Goal: Transaction & Acquisition: Purchase product/service

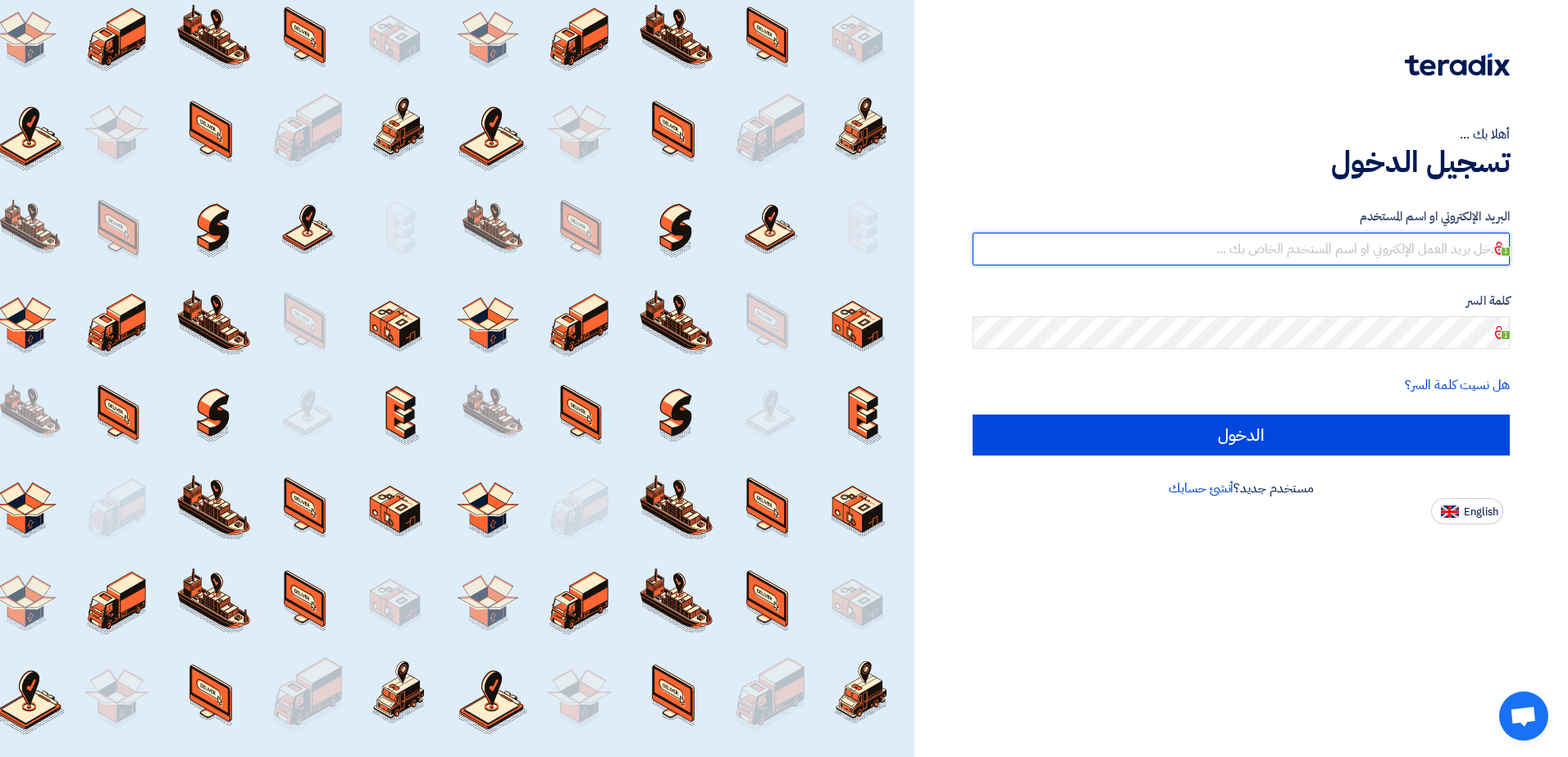
type input "[EMAIL_ADDRESS][DOMAIN_NAME]"
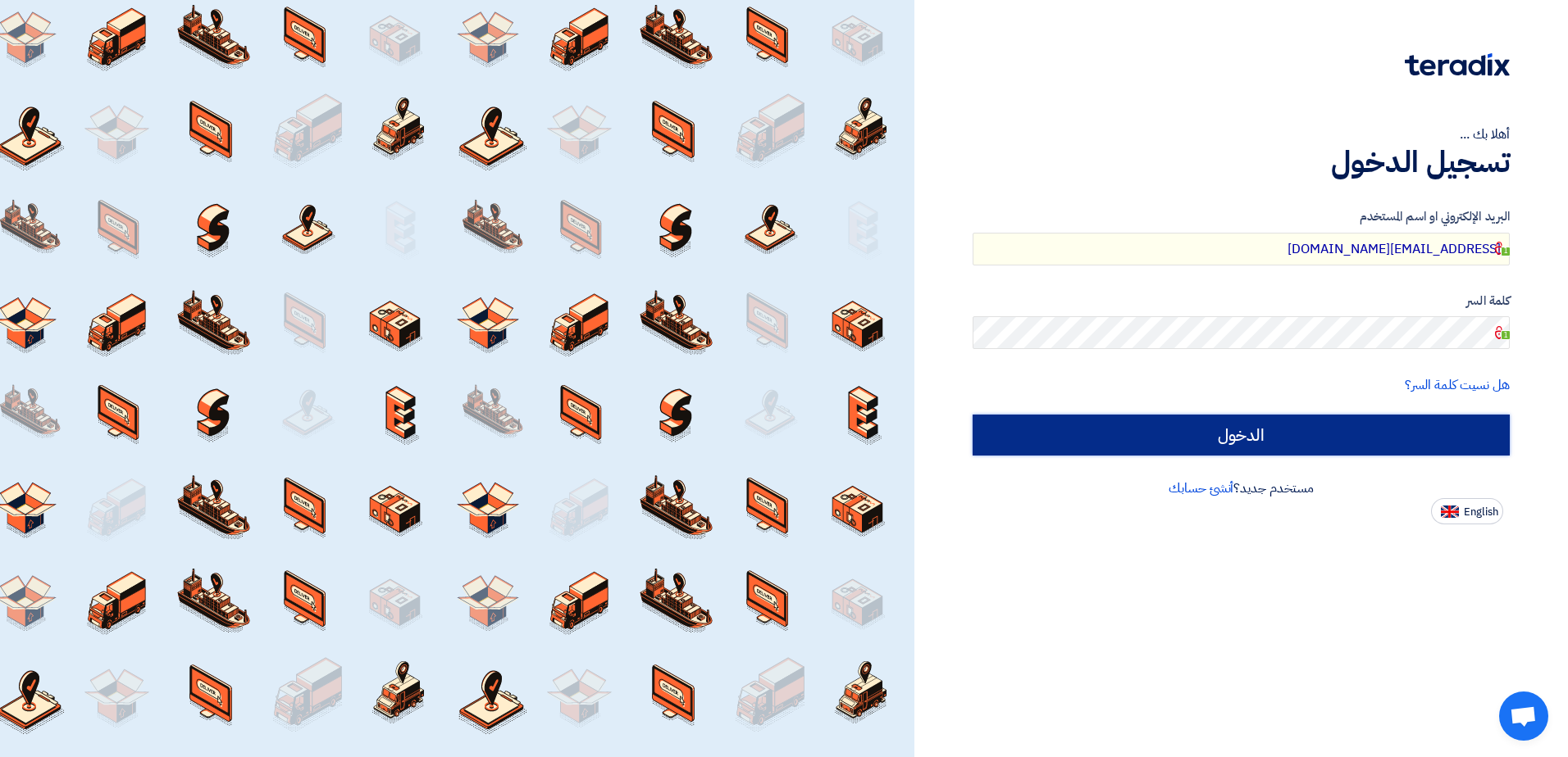
click at [1178, 432] on input "الدخول" at bounding box center [1241, 435] width 537 height 41
type input "Sign in"
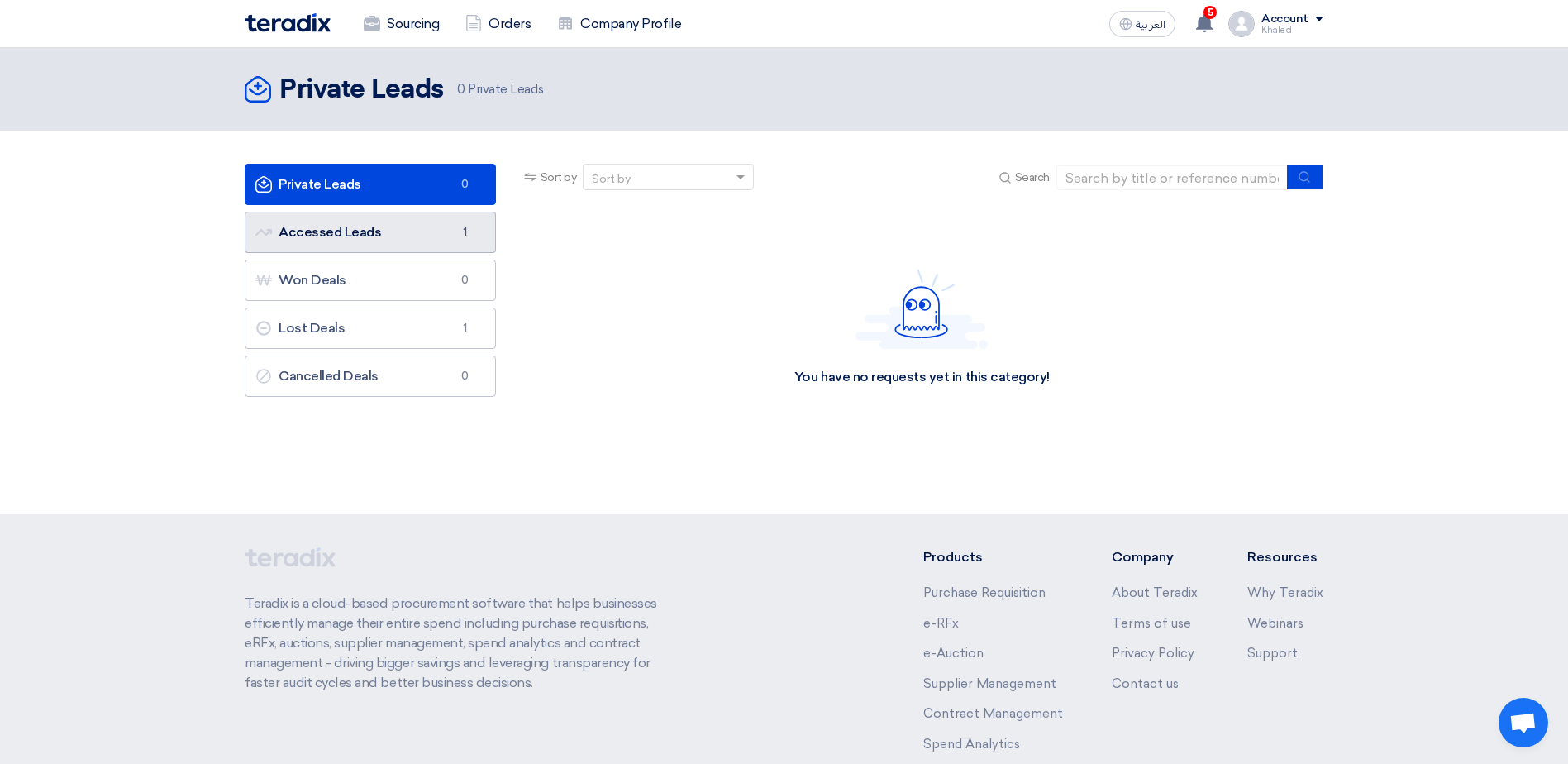
click at [432, 239] on link "Accessed Leads Accessed Leads 1" at bounding box center [371, 233] width 251 height 41
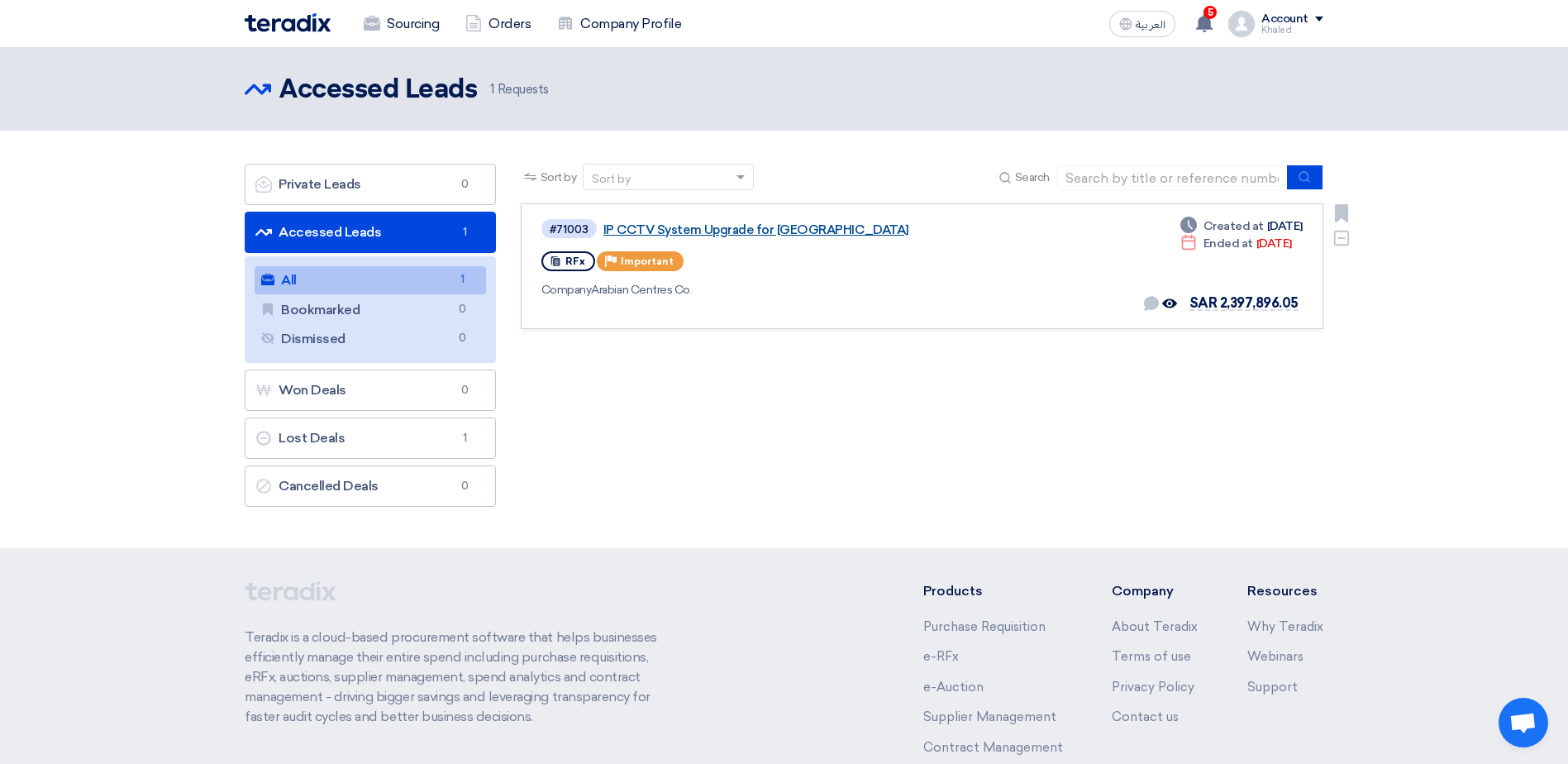
click at [719, 233] on link "IP CCTV System Upgrade for [GEOGRAPHIC_DATA]" at bounding box center [809, 230] width 413 height 15
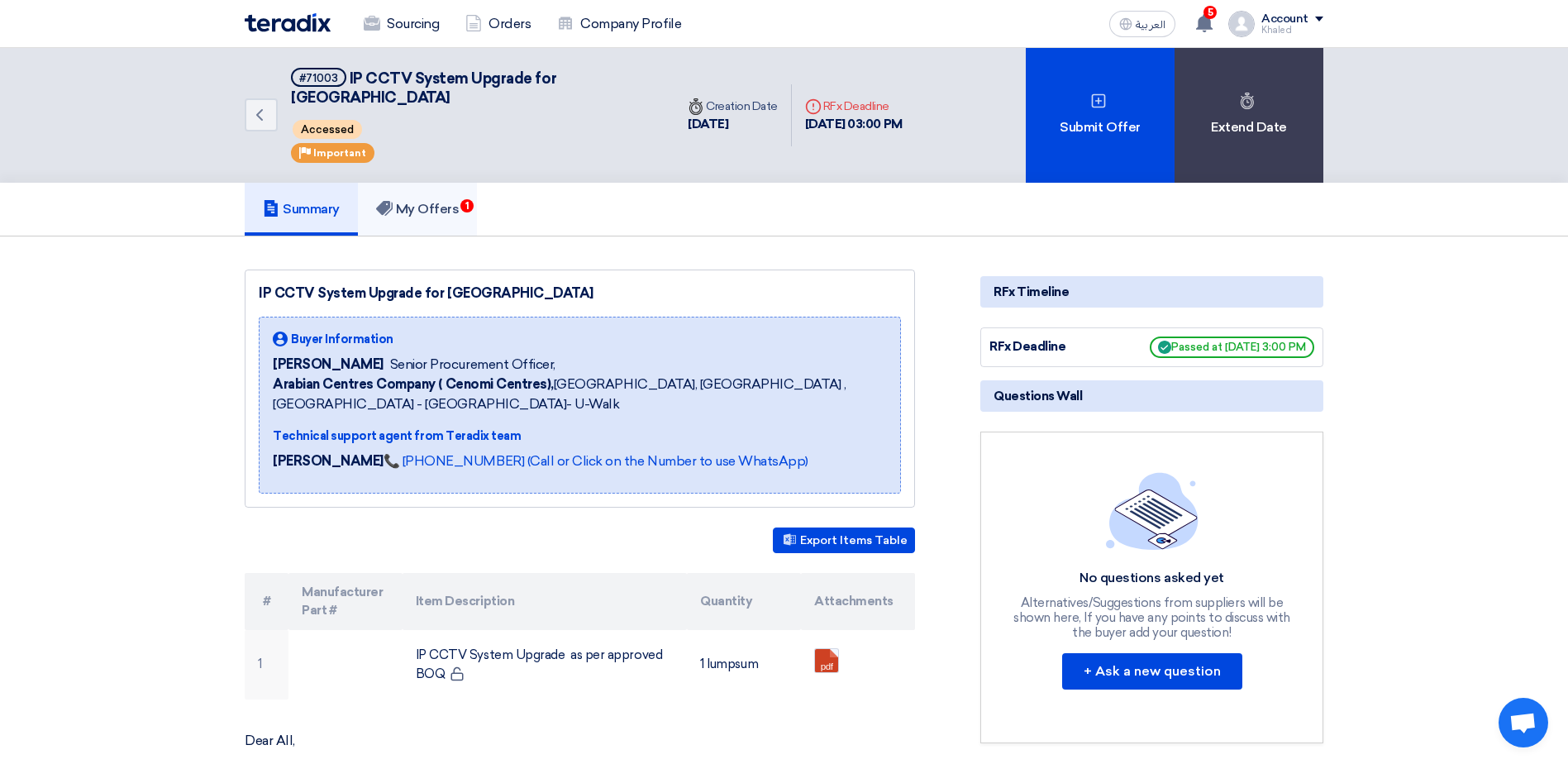
click at [426, 200] on link "My Offers 1" at bounding box center [417, 209] width 120 height 53
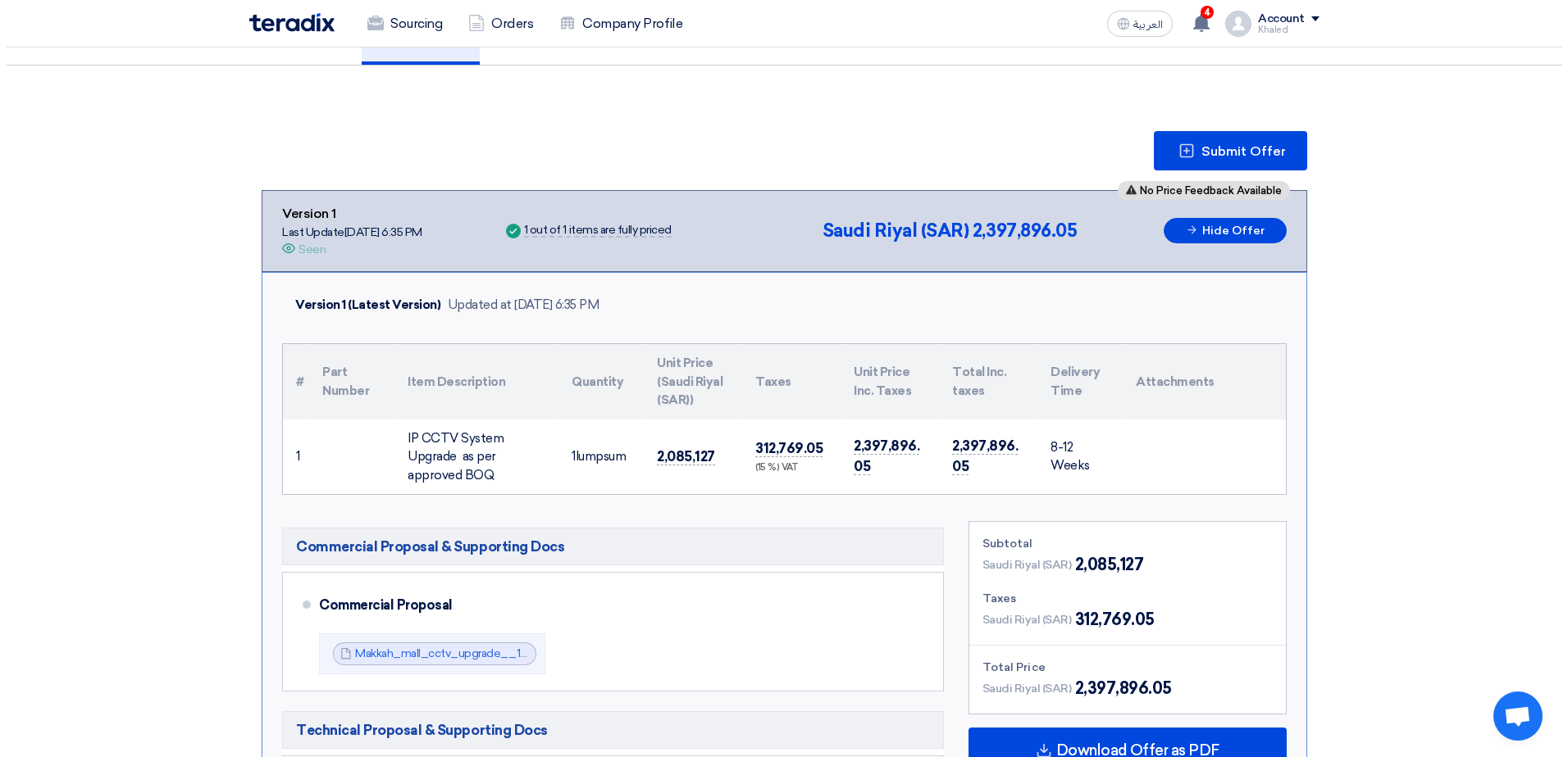
scroll to position [164, 0]
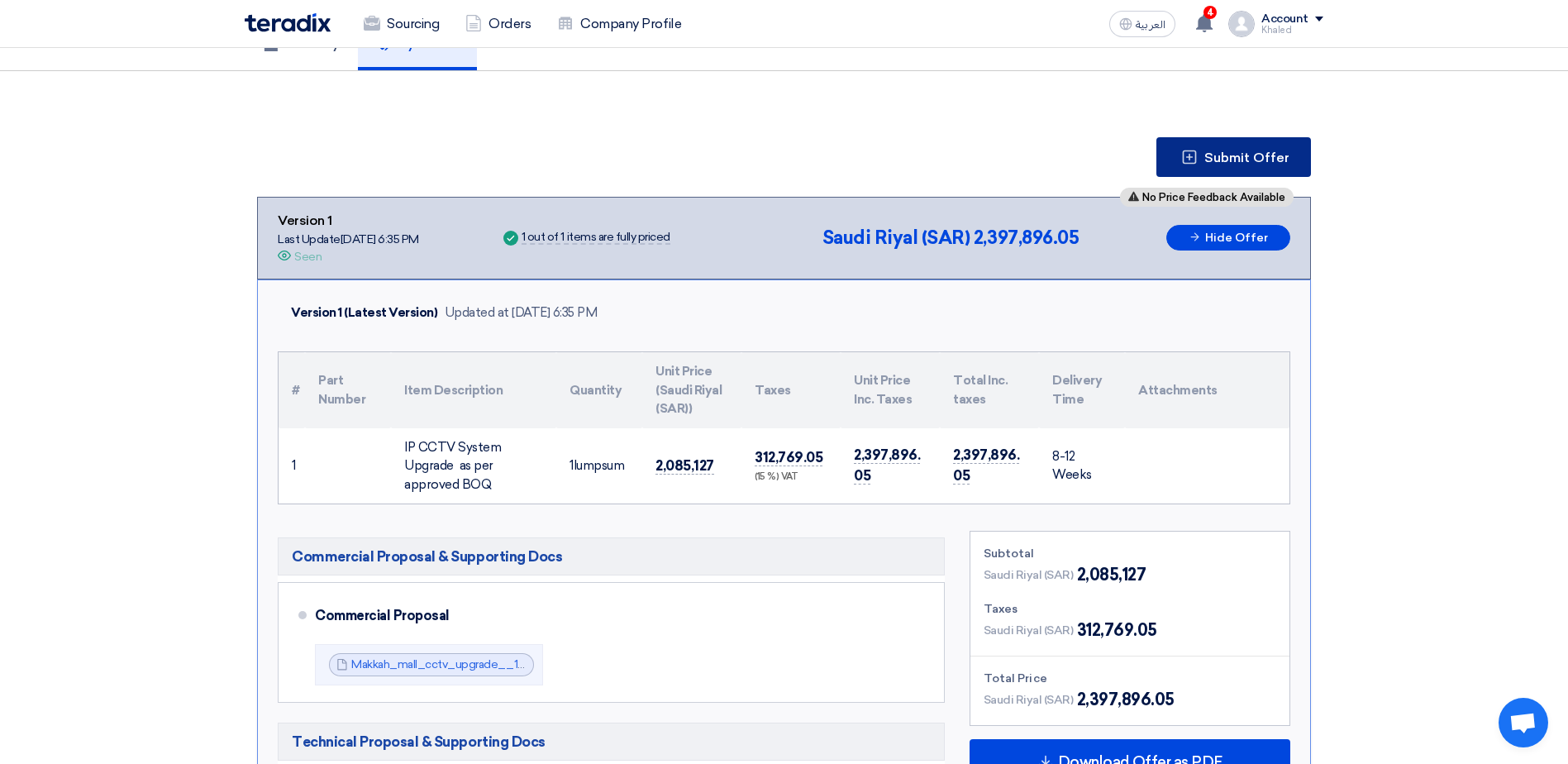
click at [1233, 151] on span "Submit Offer" at bounding box center [1247, 158] width 86 height 14
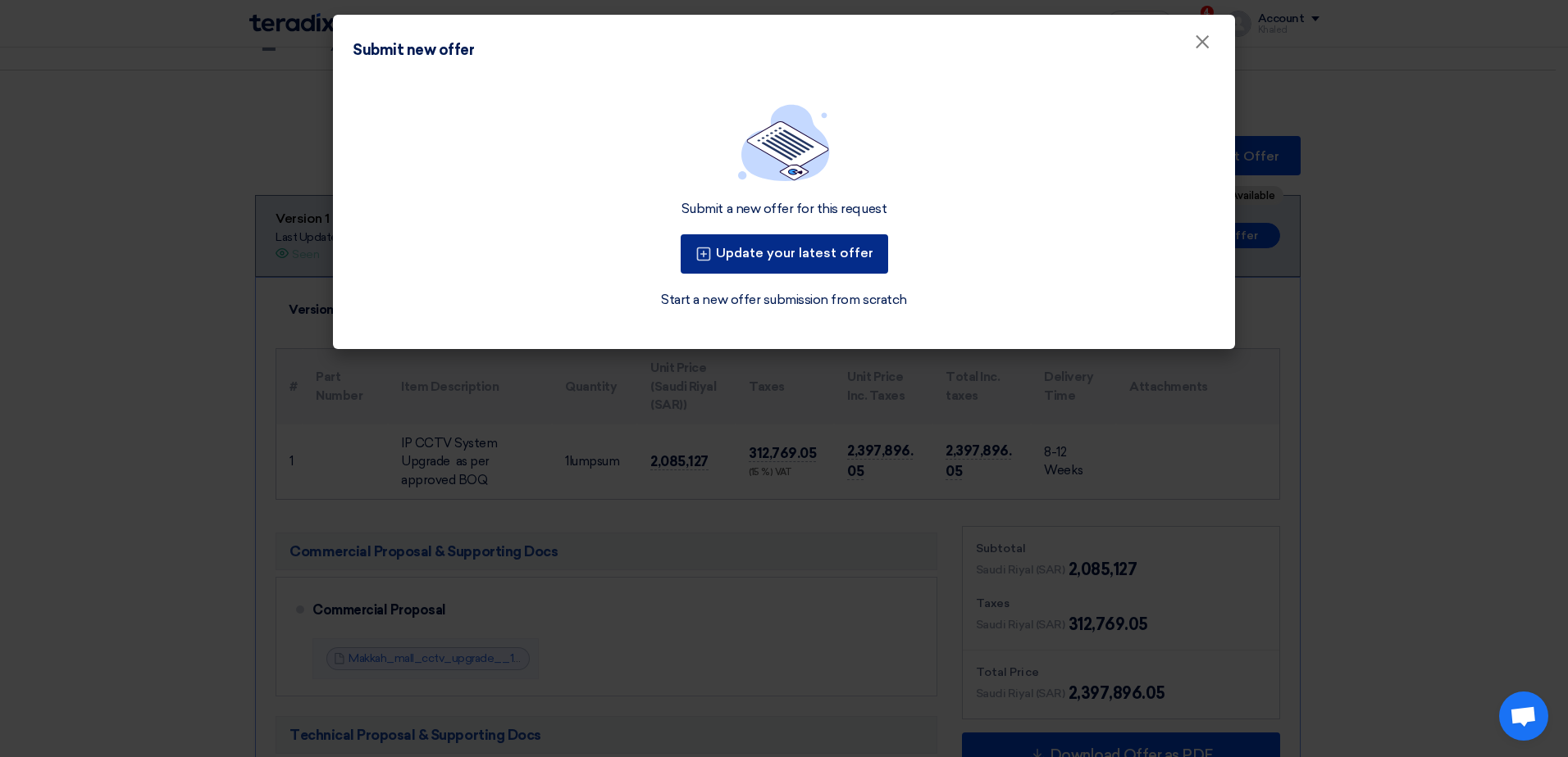
click at [823, 249] on button "Update your latest offer" at bounding box center [784, 254] width 207 height 40
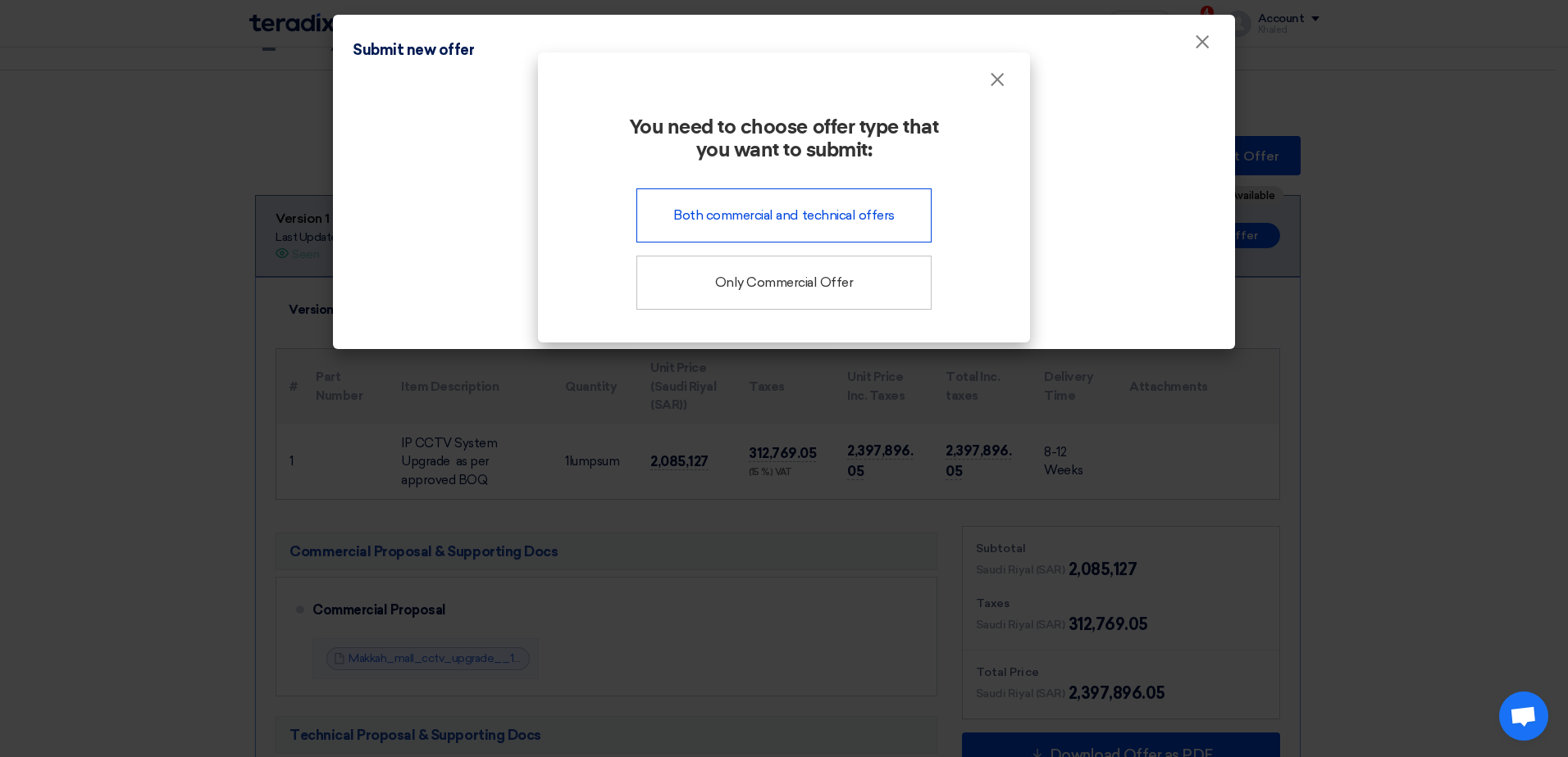
click at [811, 219] on div "Both commercial and technical offers" at bounding box center [784, 215] width 295 height 54
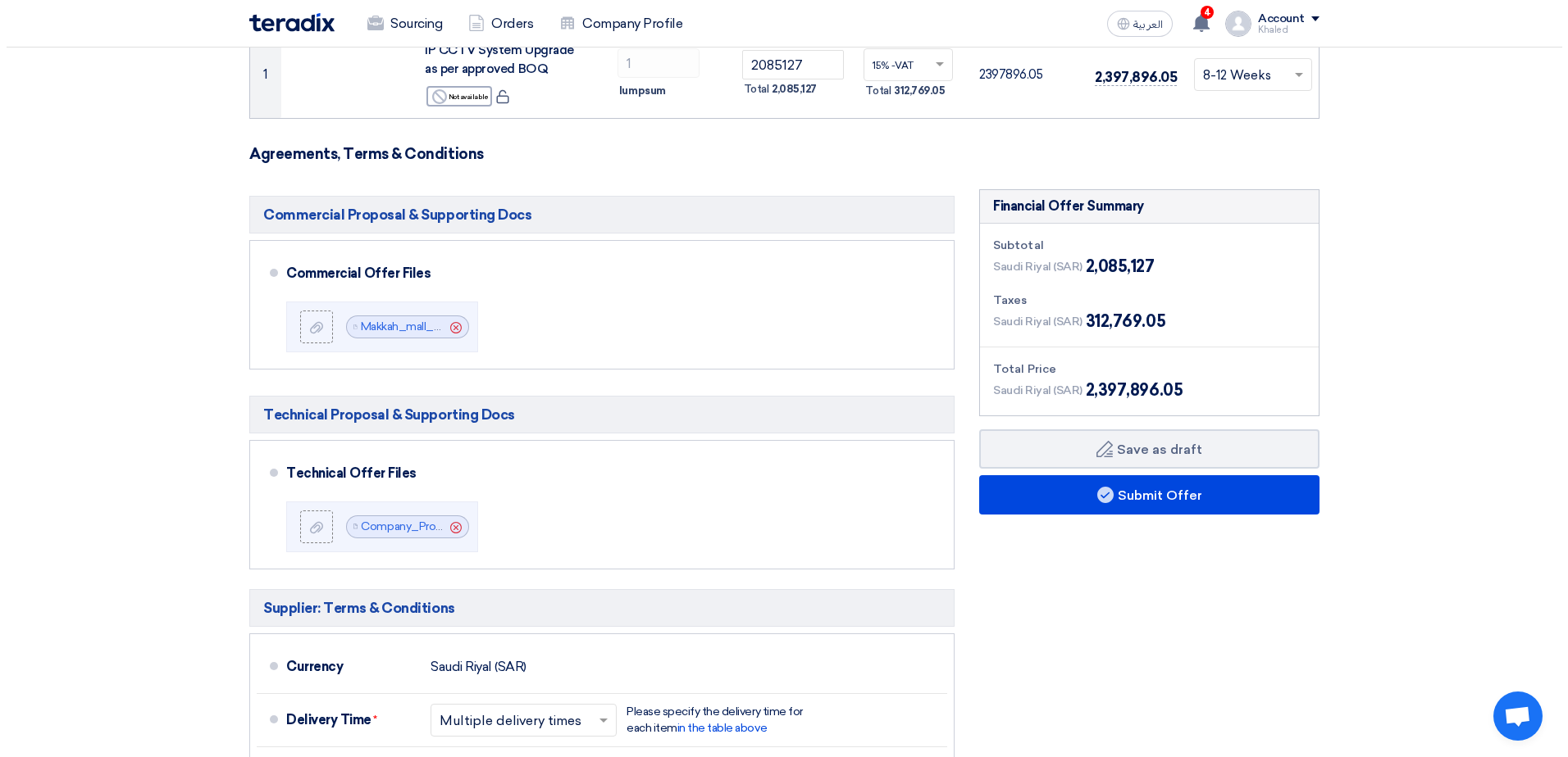
scroll to position [328, 0]
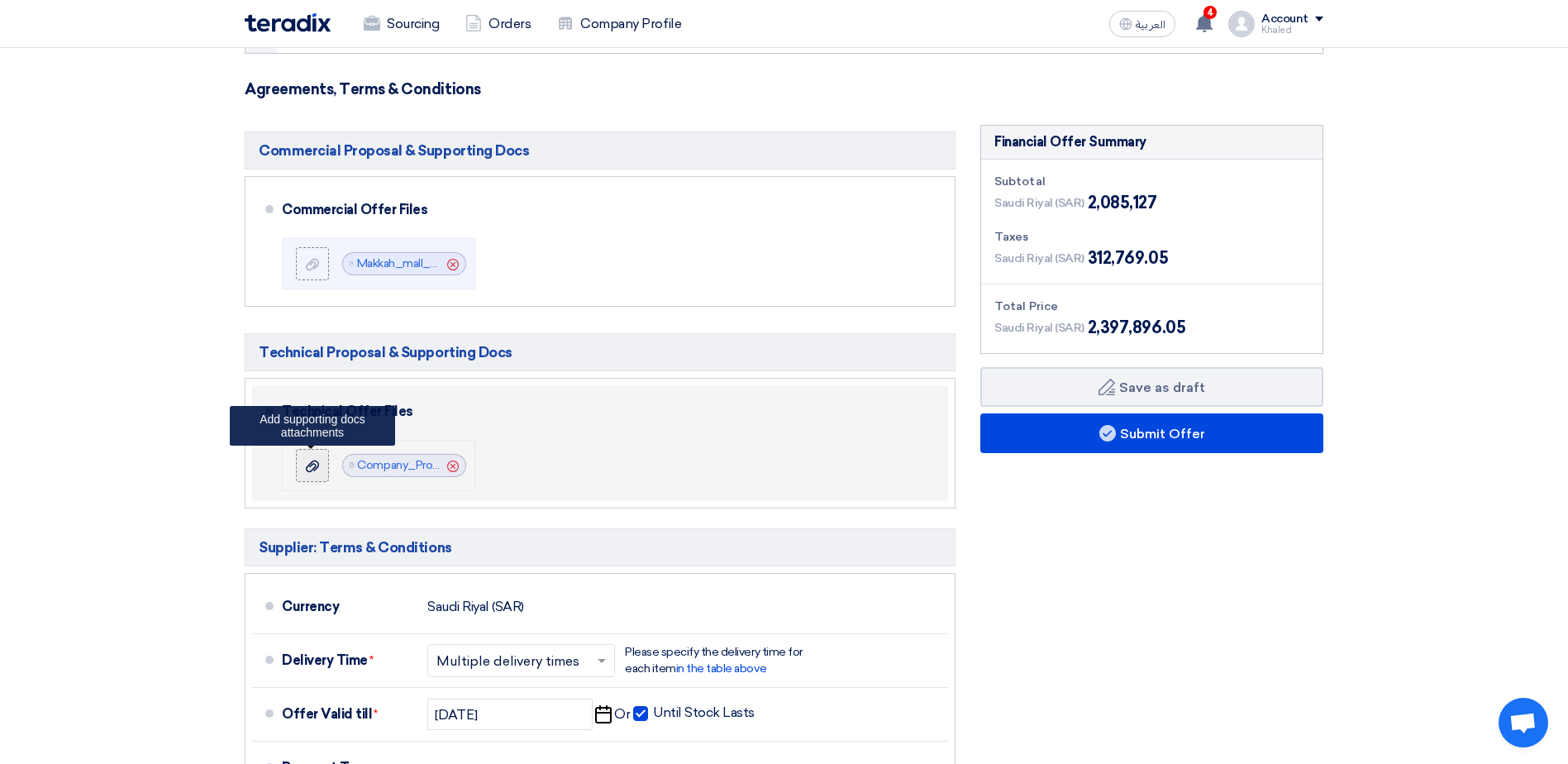
click at [303, 465] on div at bounding box center [312, 465] width 19 height 17
click at [0, 0] on input "file" at bounding box center [0, 0] width 0 height 0
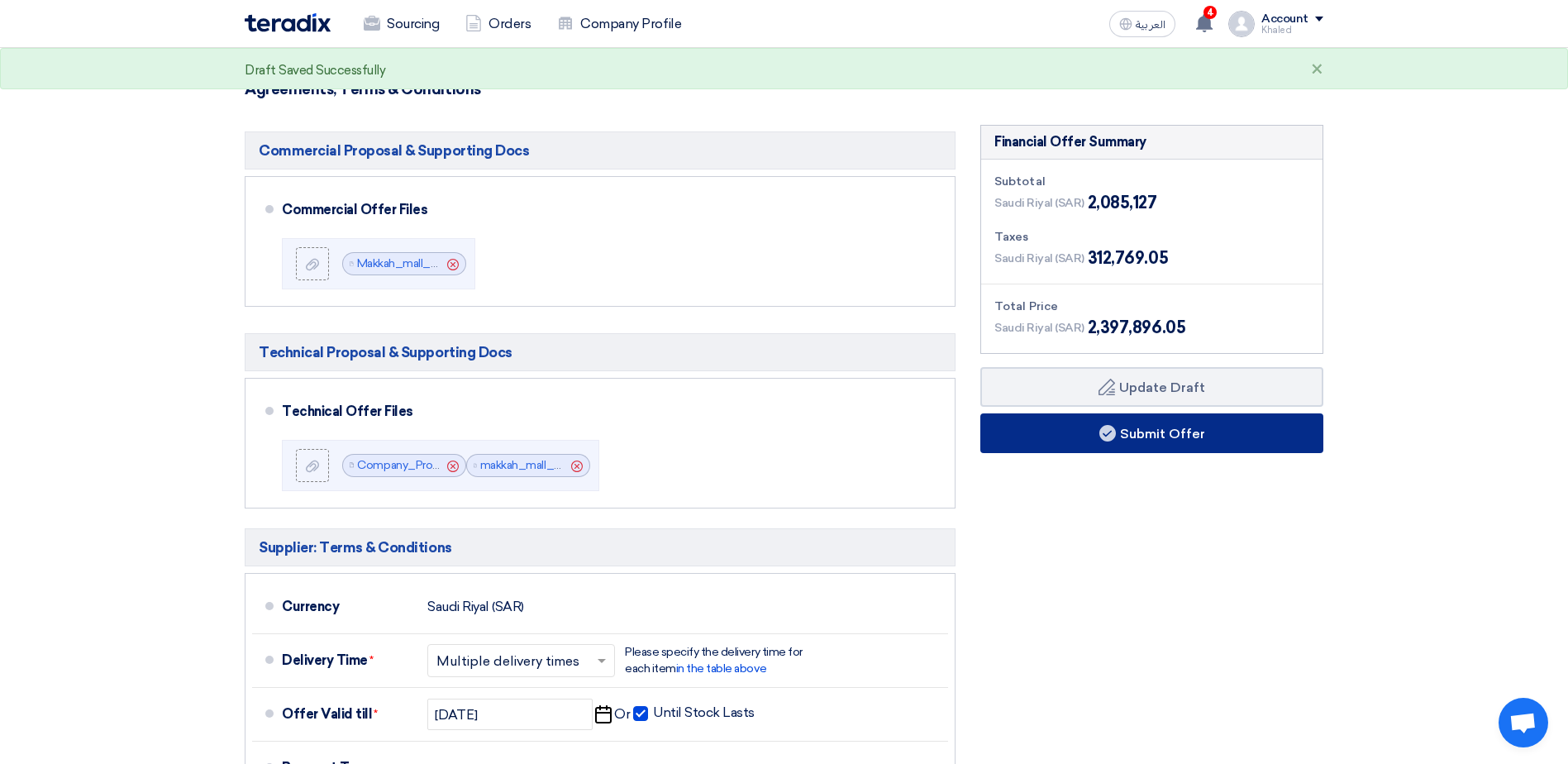
click at [1081, 422] on button "Submit Offer" at bounding box center [1152, 433] width 343 height 40
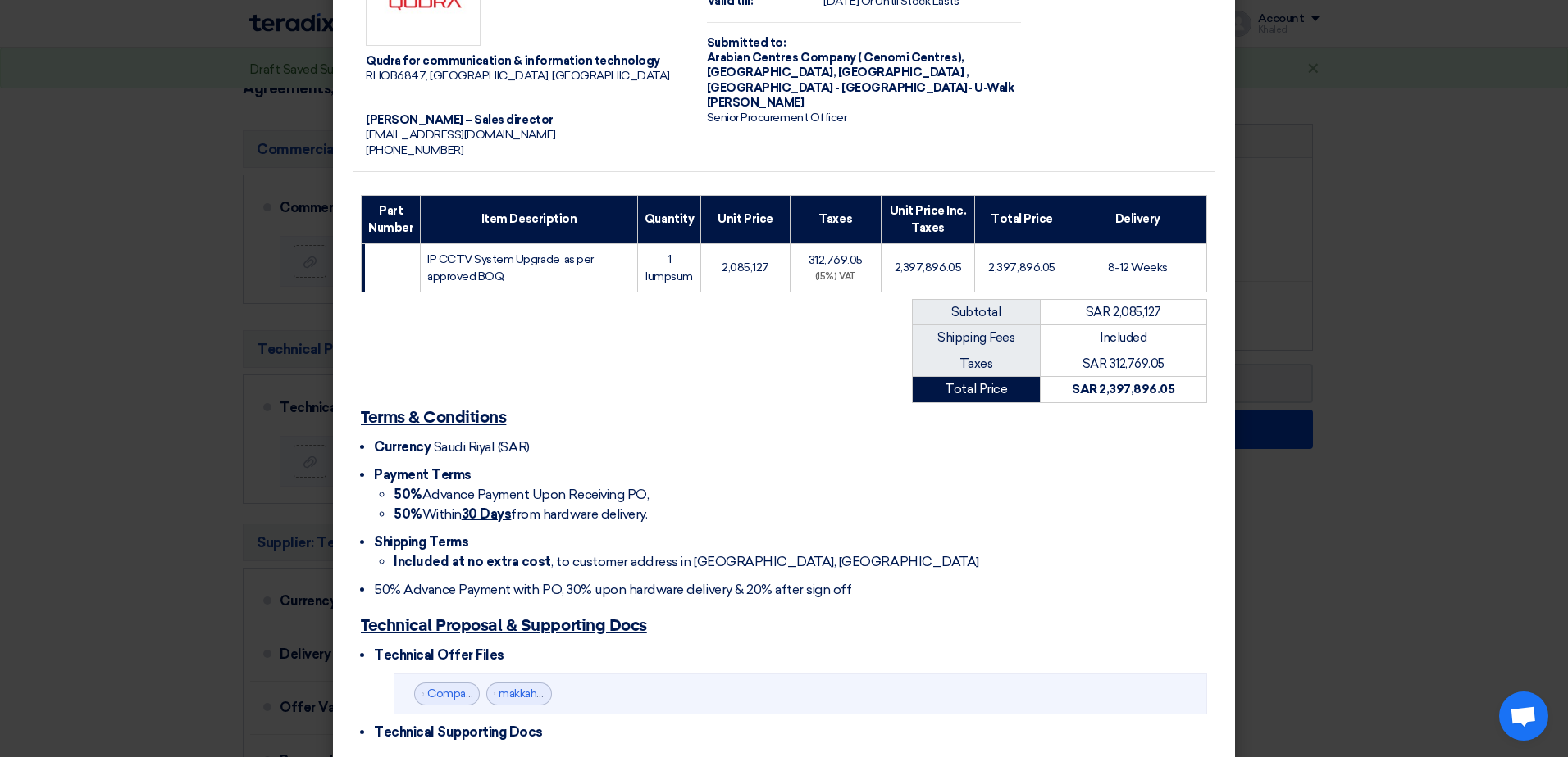
scroll to position [337, 0]
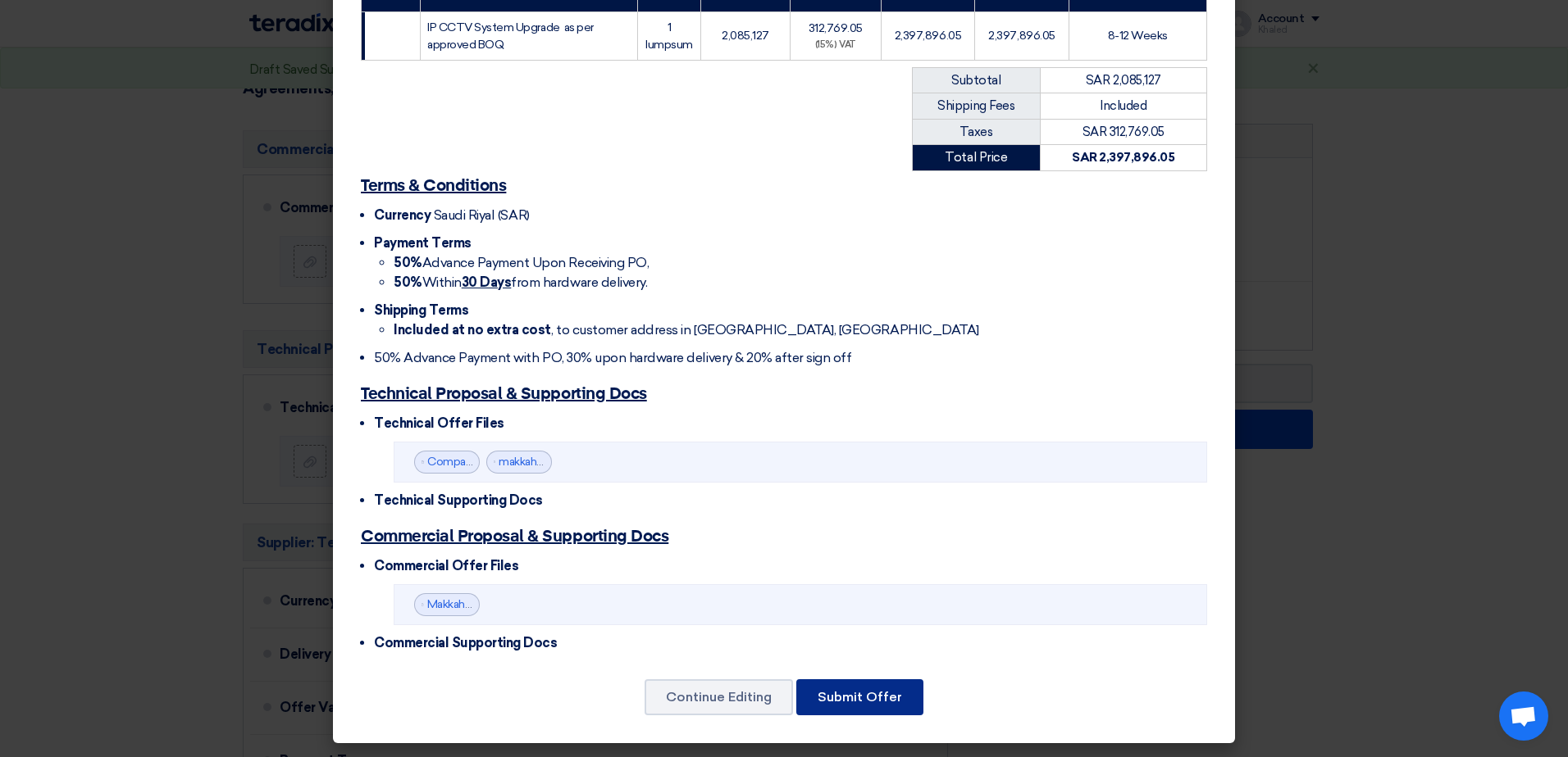
click at [842, 689] on button "Submit Offer" at bounding box center [860, 696] width 127 height 36
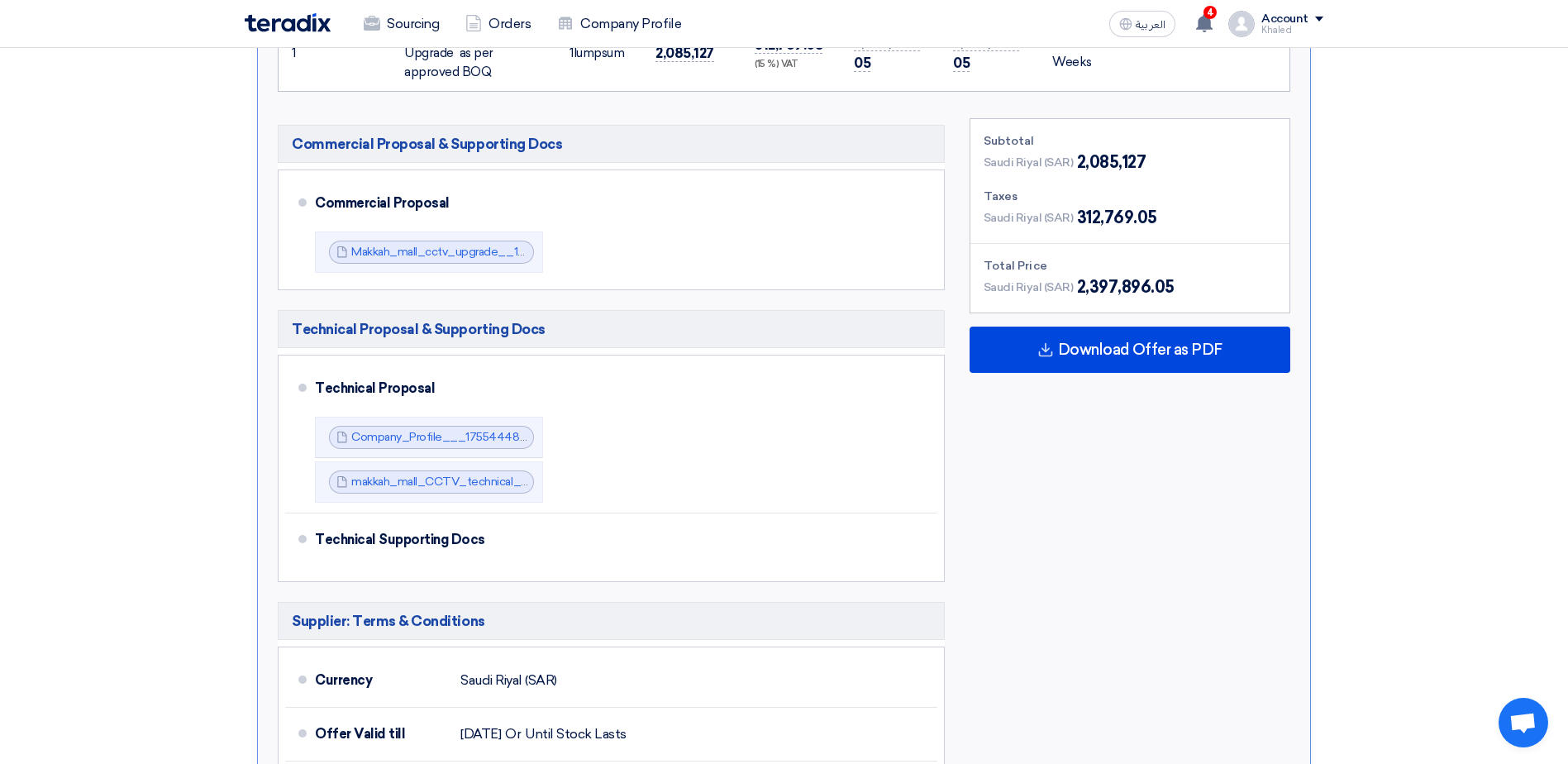
scroll to position [165, 0]
